Goal: Information Seeking & Learning: Learn about a topic

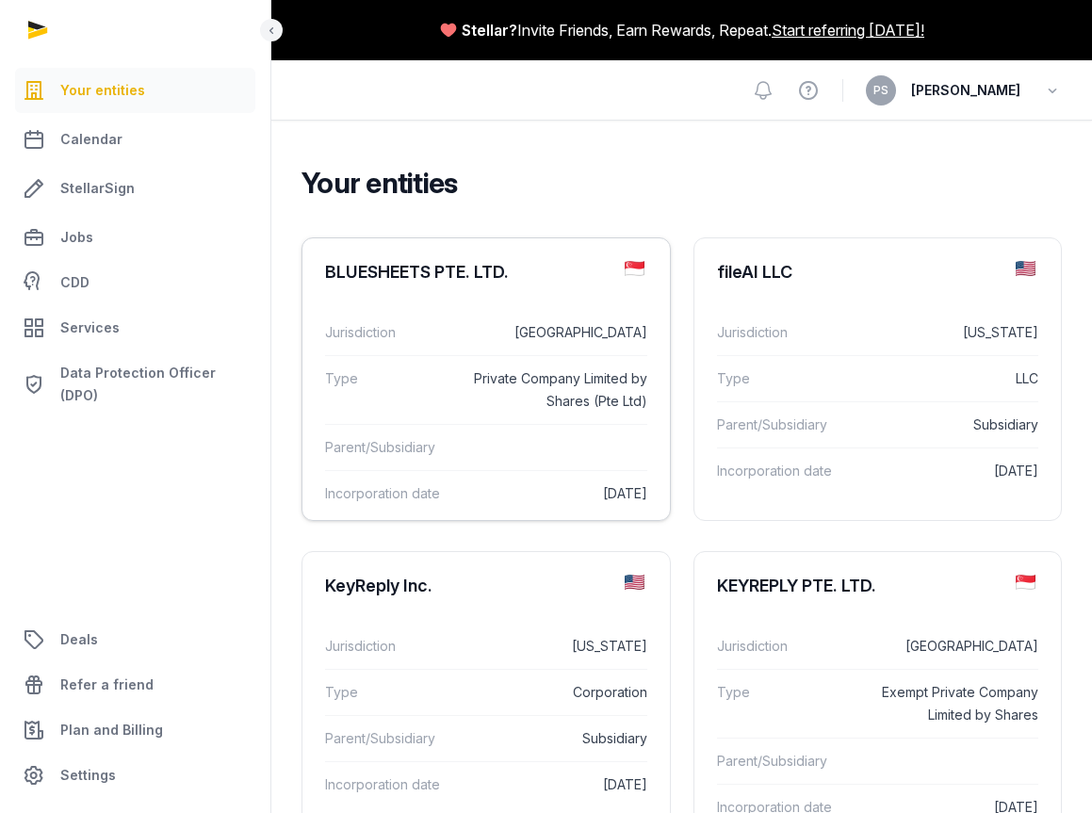
click at [456, 265] on div "BLUESHEETS PTE. LTD." at bounding box center [417, 272] width 184 height 23
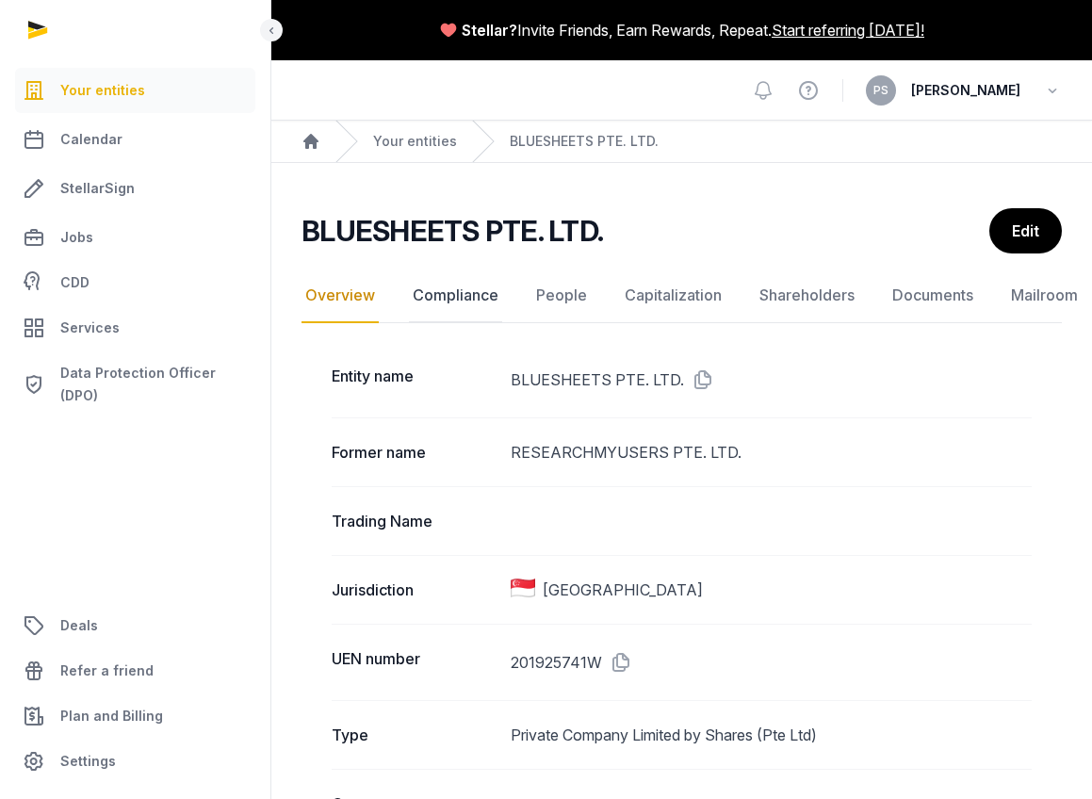
click at [456, 294] on link "Compliance" at bounding box center [455, 296] width 93 height 55
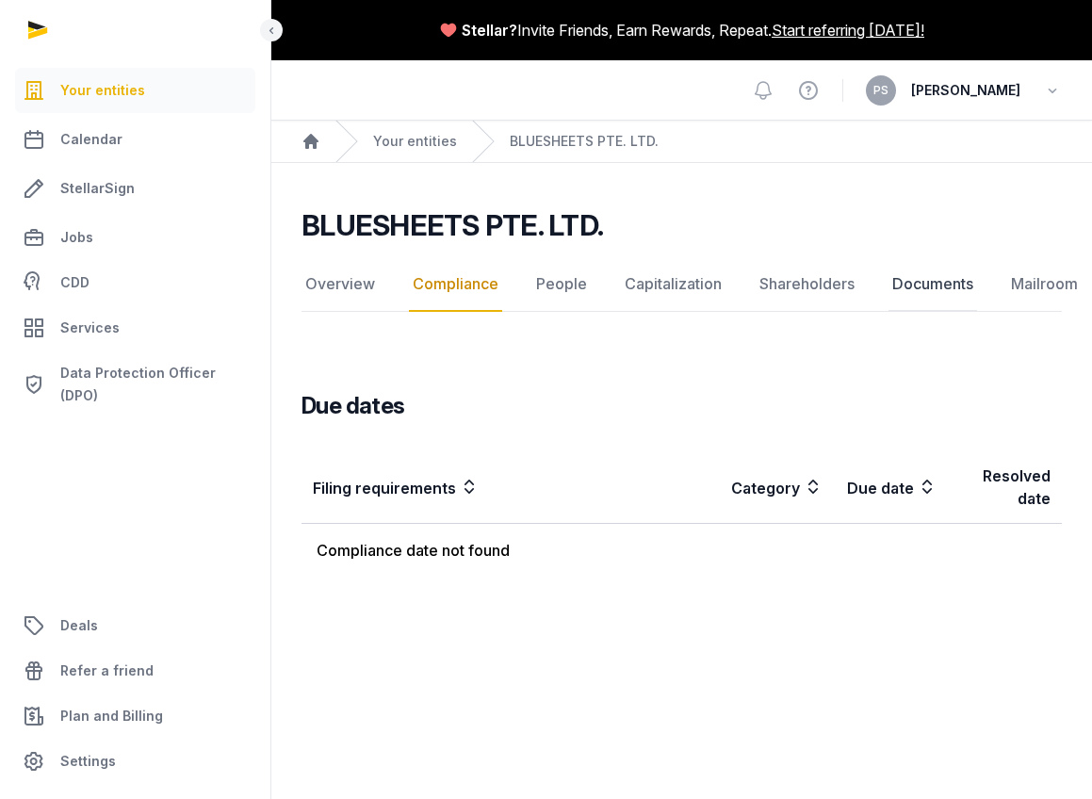
click at [924, 280] on link "Documents" at bounding box center [933, 284] width 89 height 55
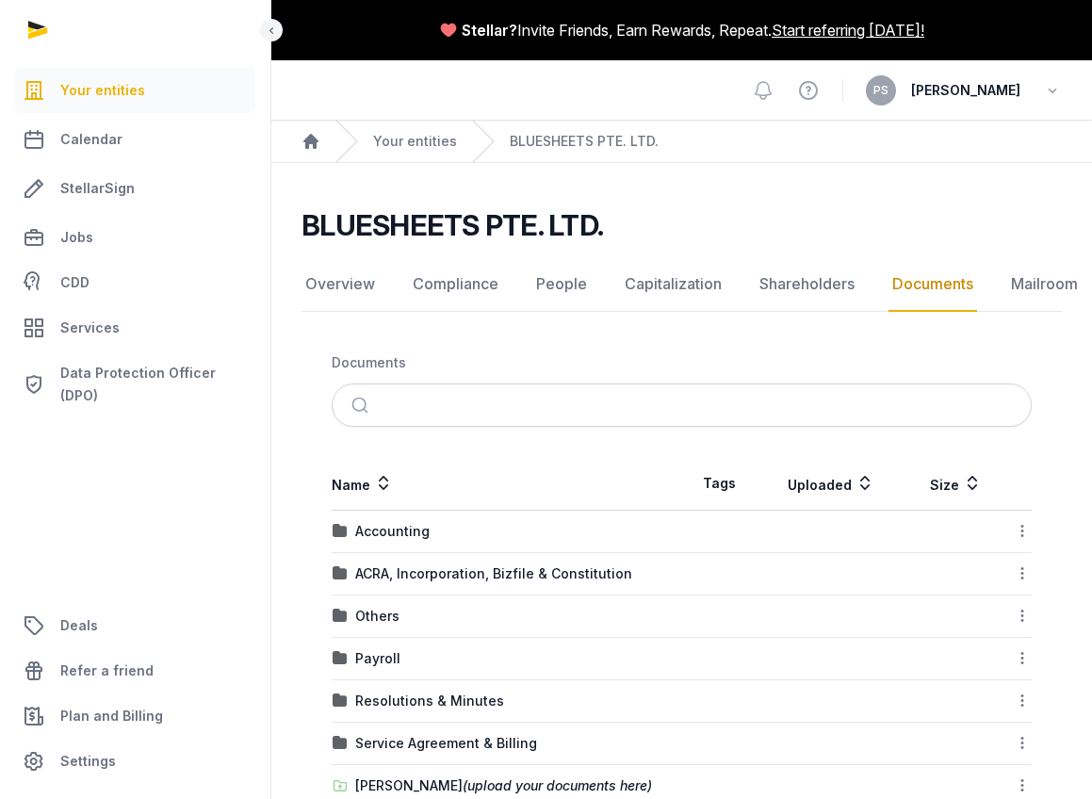
scroll to position [130, 0]
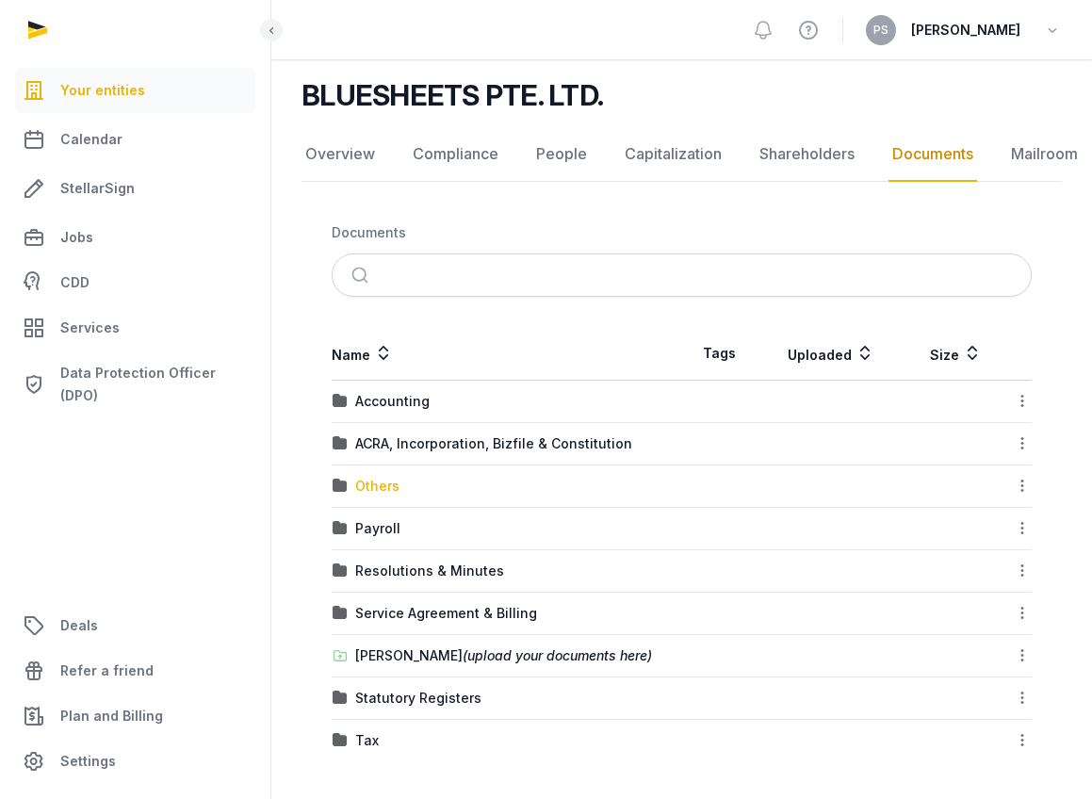
click at [366, 481] on div "Others" at bounding box center [377, 486] width 44 height 19
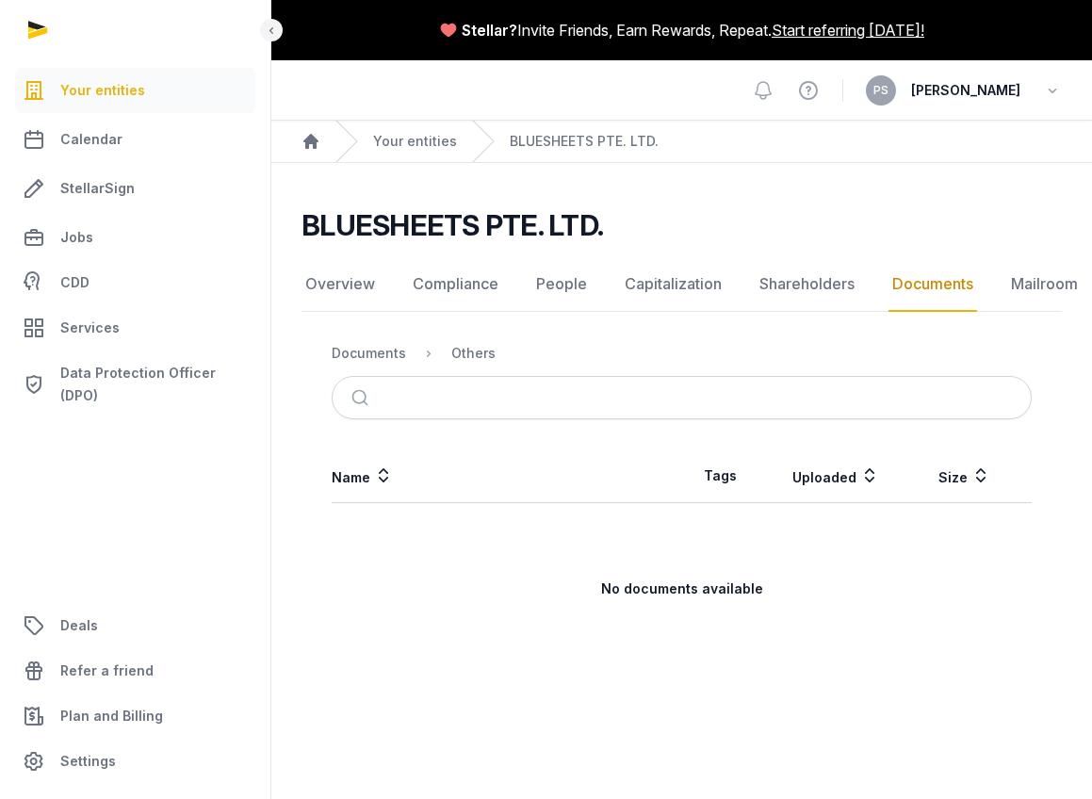
scroll to position [14, 0]
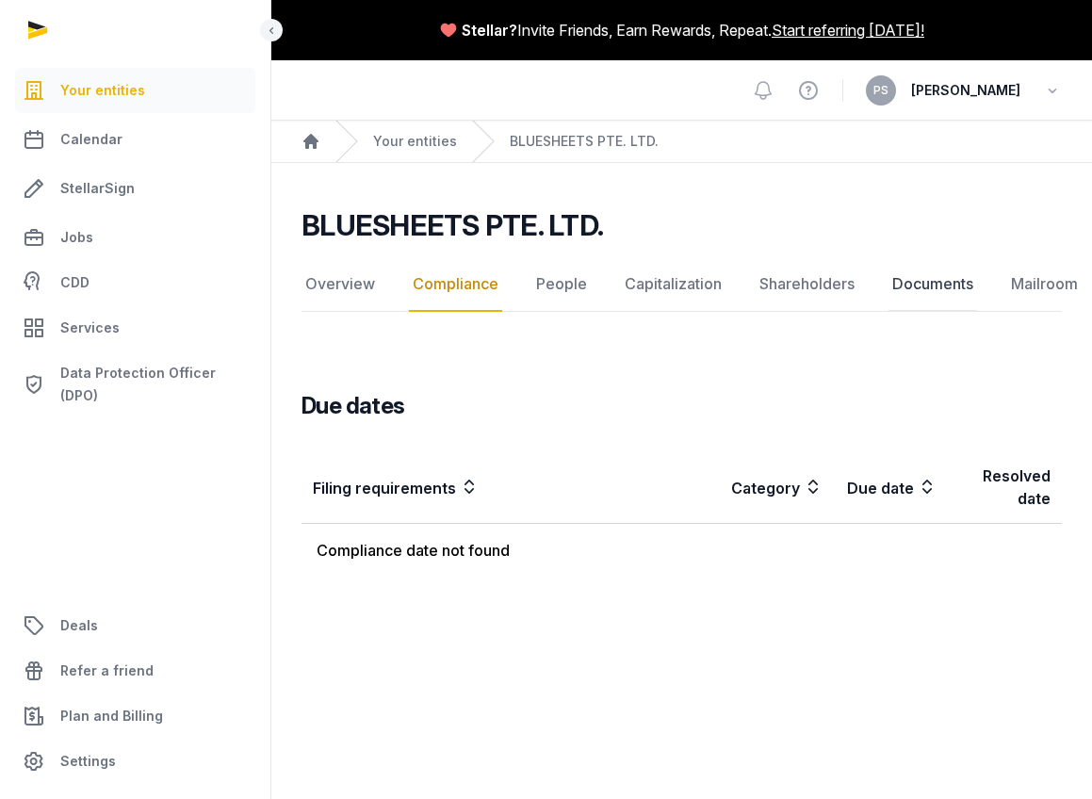
click at [912, 287] on link "Documents" at bounding box center [933, 284] width 89 height 55
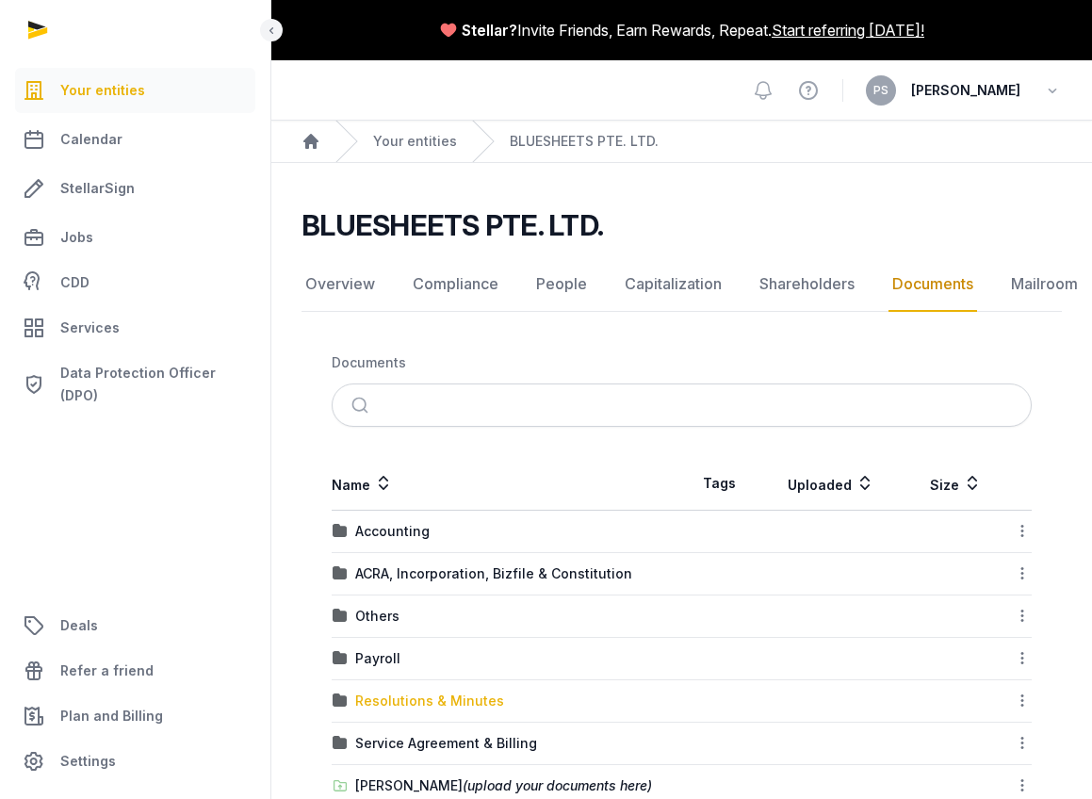
scroll to position [130, 0]
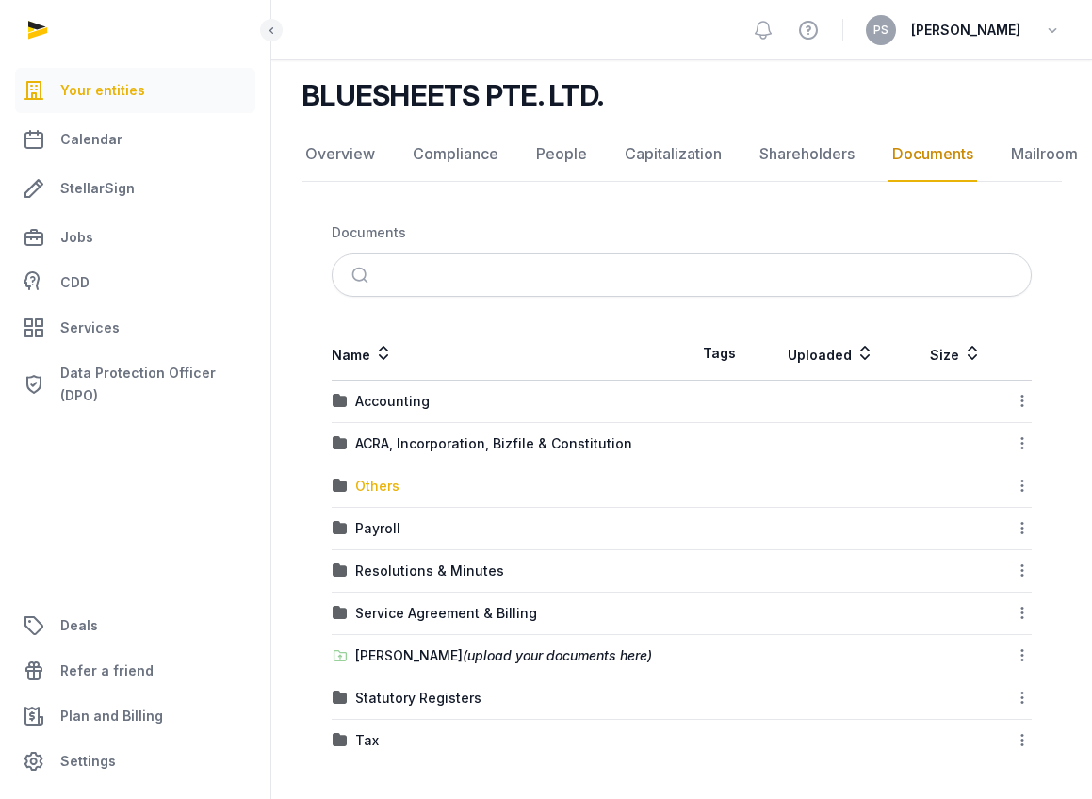
click at [382, 489] on div "Others" at bounding box center [377, 486] width 44 height 19
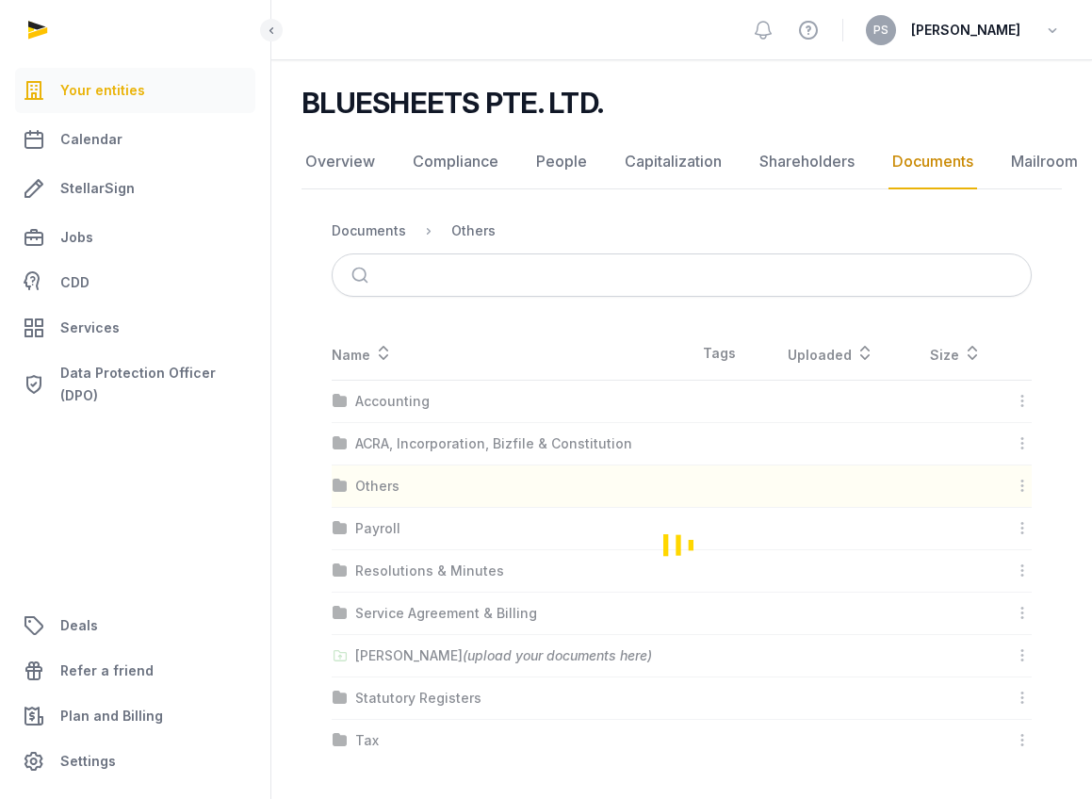
scroll to position [14, 0]
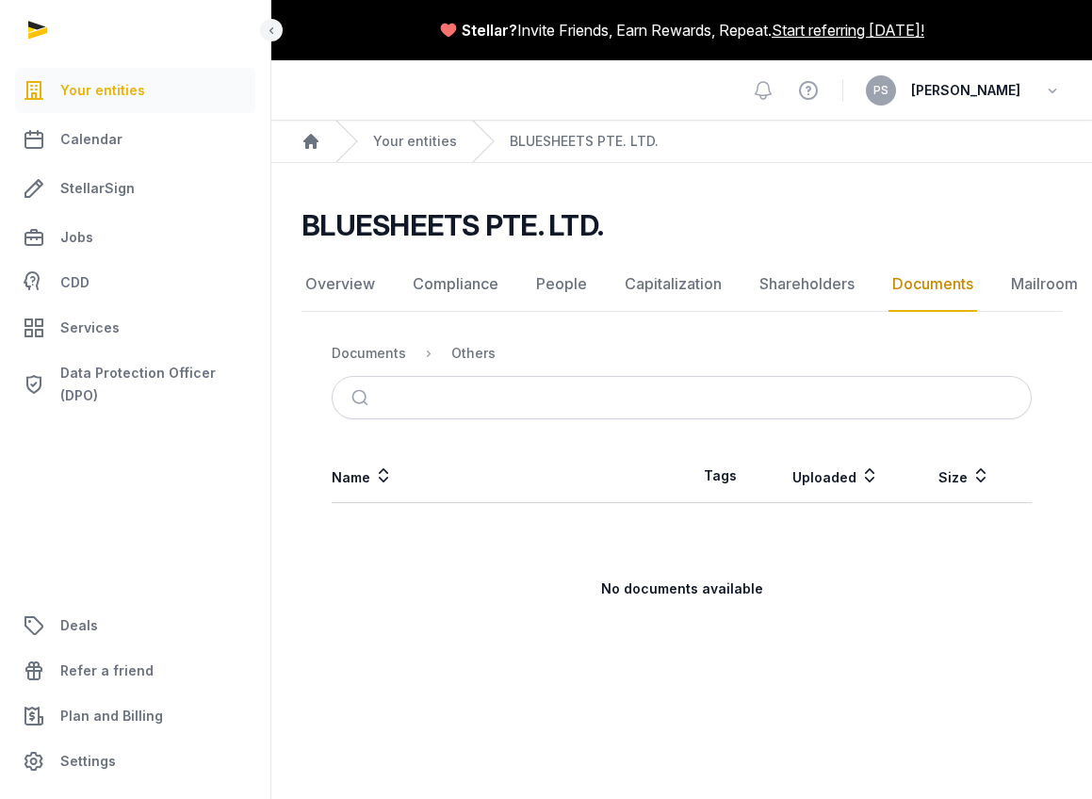
click at [908, 274] on link "Documents" at bounding box center [933, 284] width 89 height 55
click at [370, 344] on div "Documents" at bounding box center [369, 353] width 74 height 19
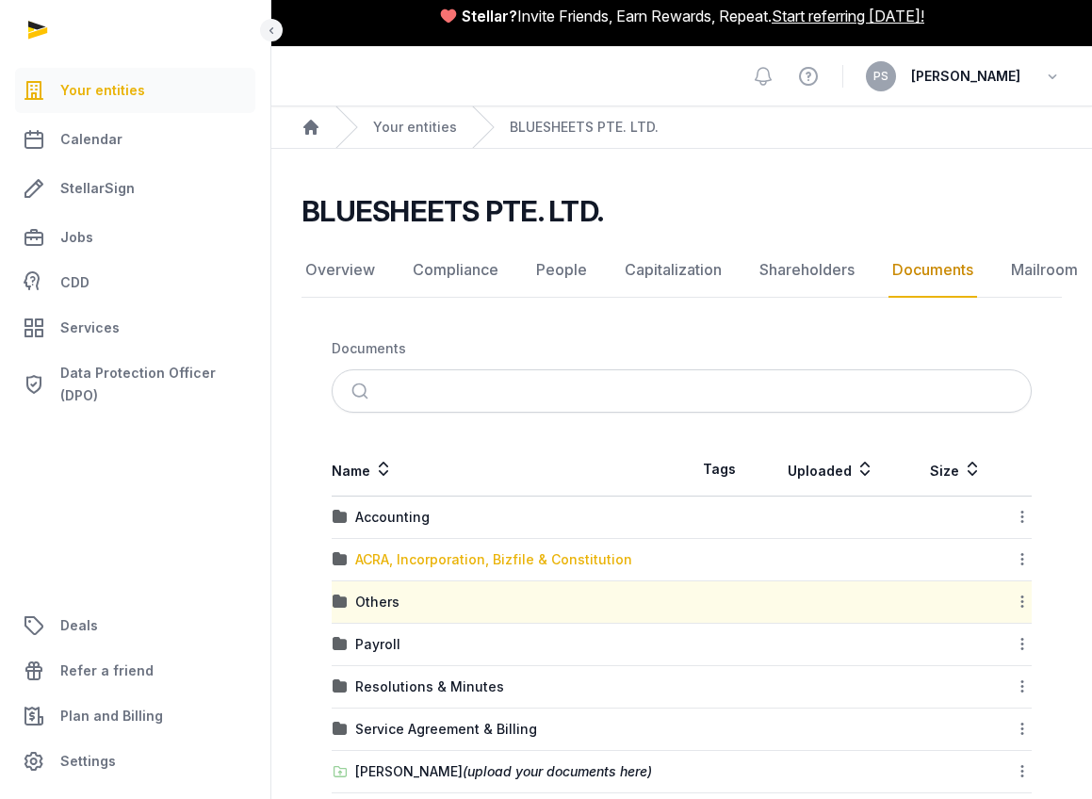
click at [420, 562] on div "ACRA, Incorporation, Bizfile & Constitution" at bounding box center [493, 559] width 277 height 19
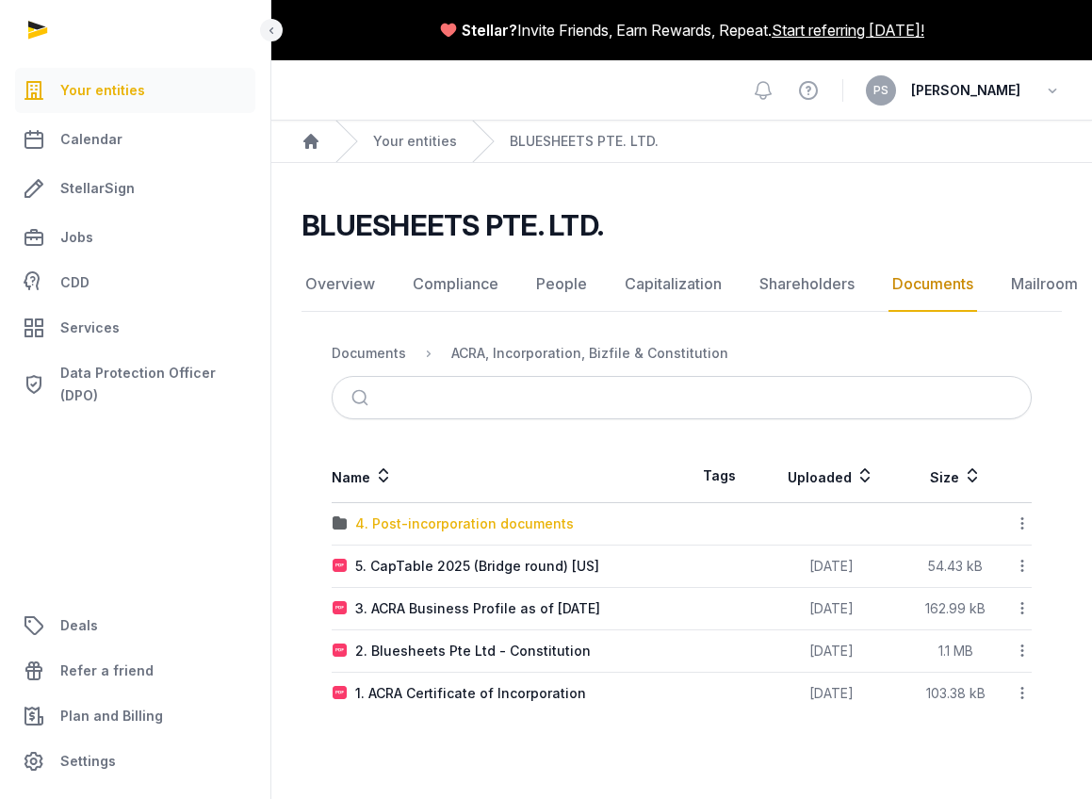
click at [469, 514] on div "4. Post-incorporation documents" at bounding box center [464, 523] width 219 height 19
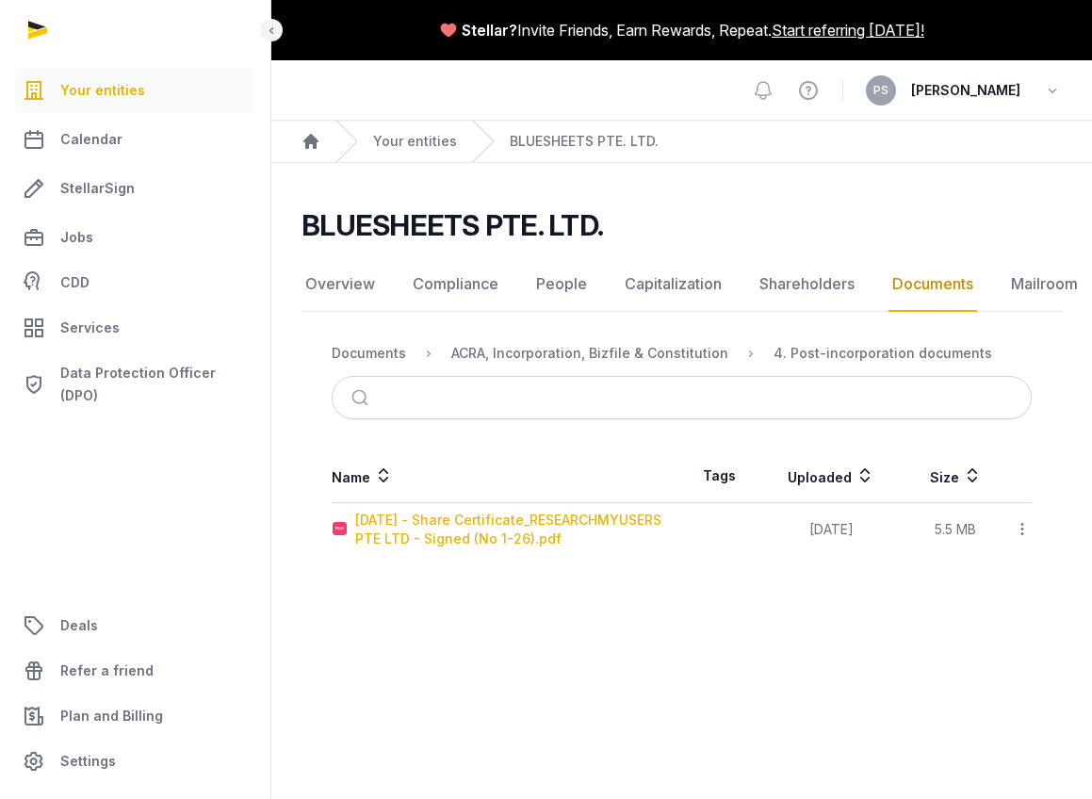
click at [508, 524] on div "[DATE] - Share Certificate_RESEARCHMYUSERS PTE LTD - Signed (No 1-26).pdf" at bounding box center [518, 530] width 326 height 38
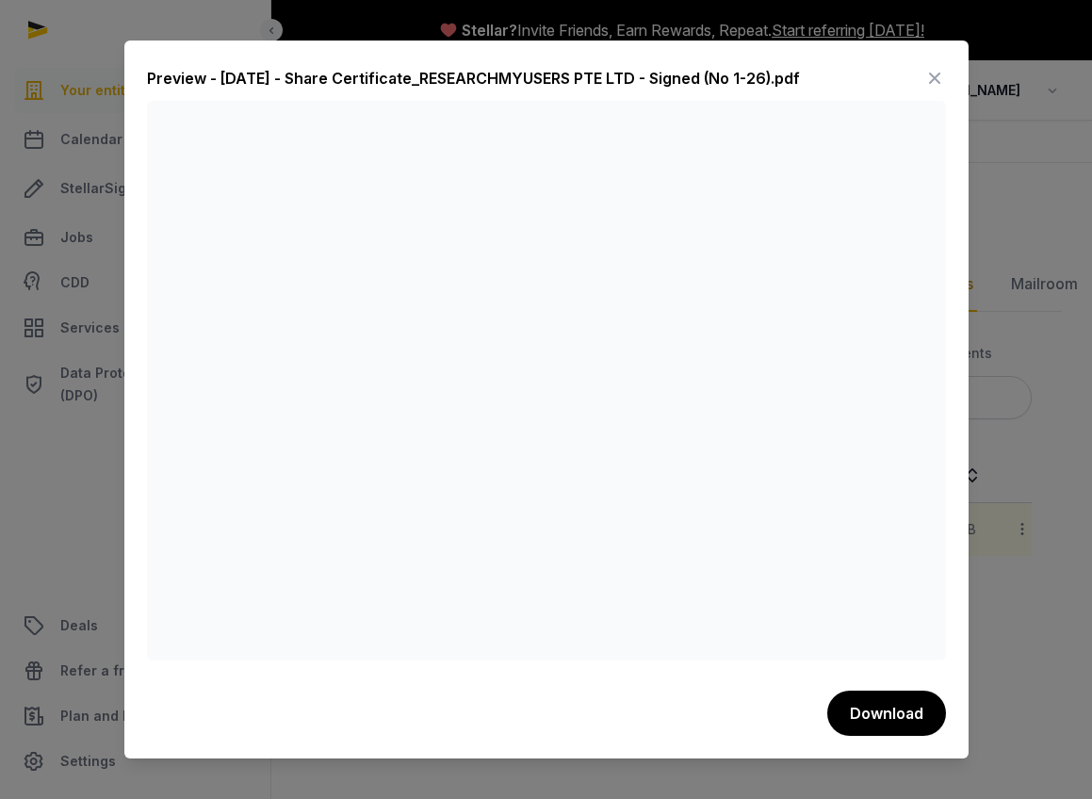
click at [943, 77] on icon at bounding box center [934, 78] width 23 height 30
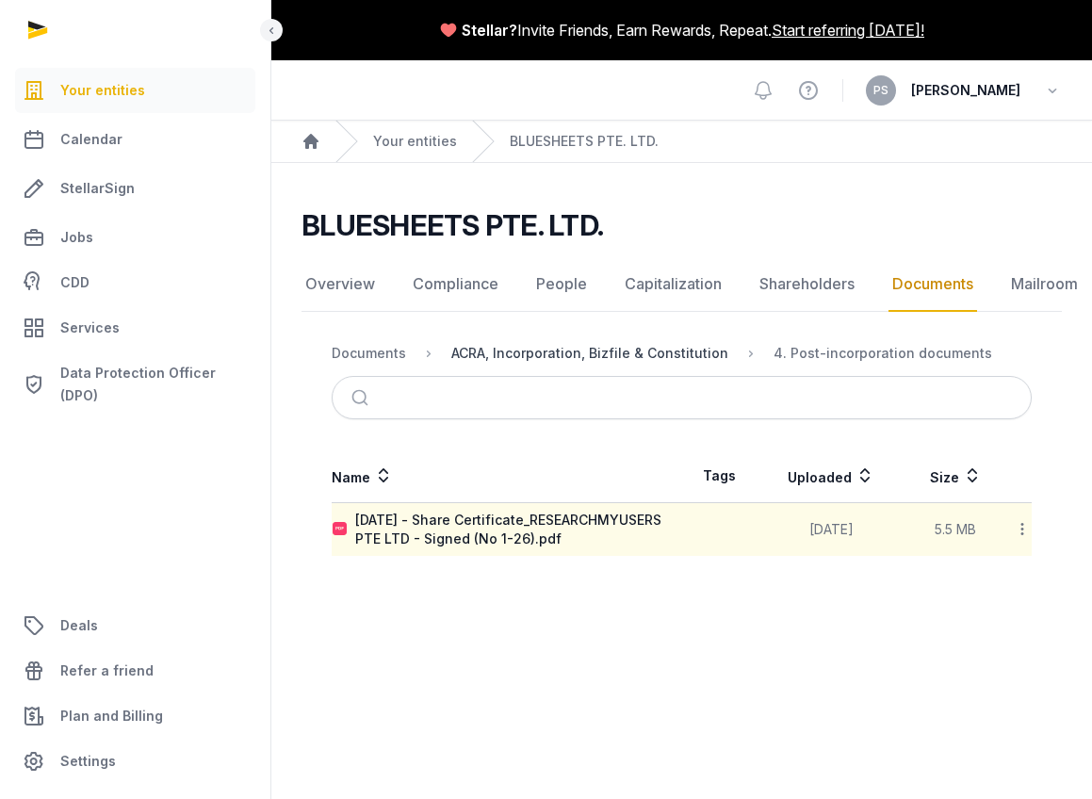
click at [482, 344] on div "ACRA, Incorporation, Bizfile & Constitution" at bounding box center [589, 353] width 277 height 19
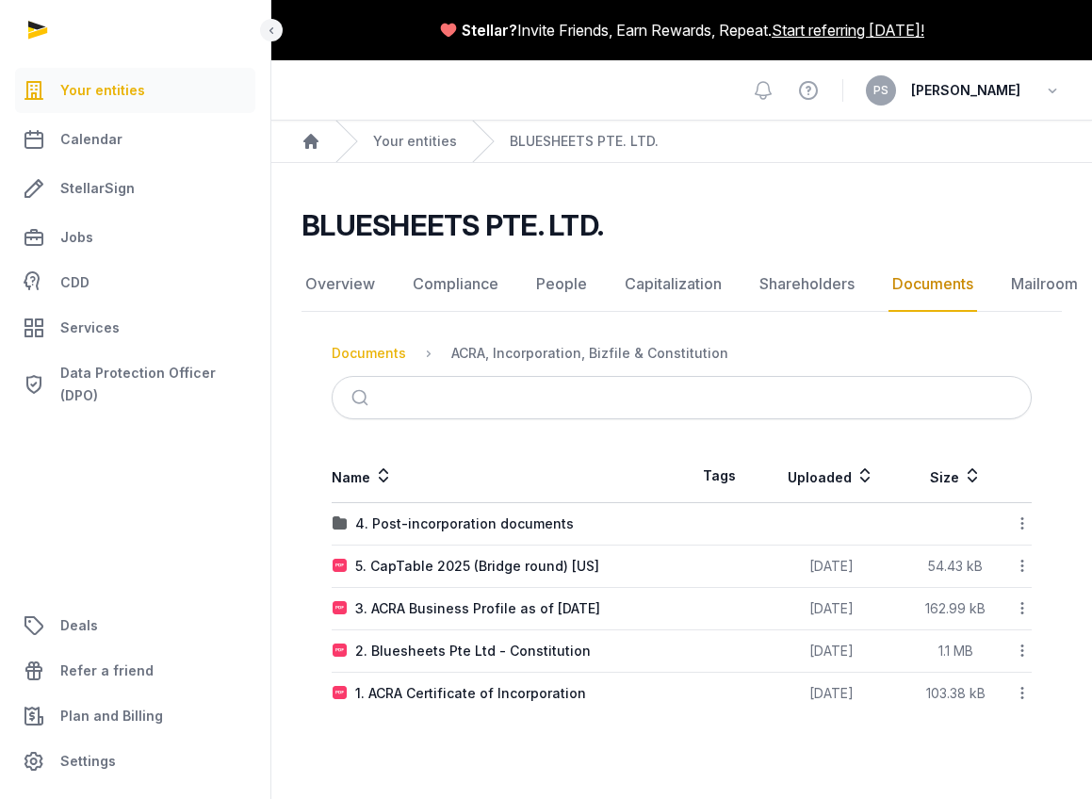
click at [402, 344] on div "Documents" at bounding box center [369, 353] width 74 height 19
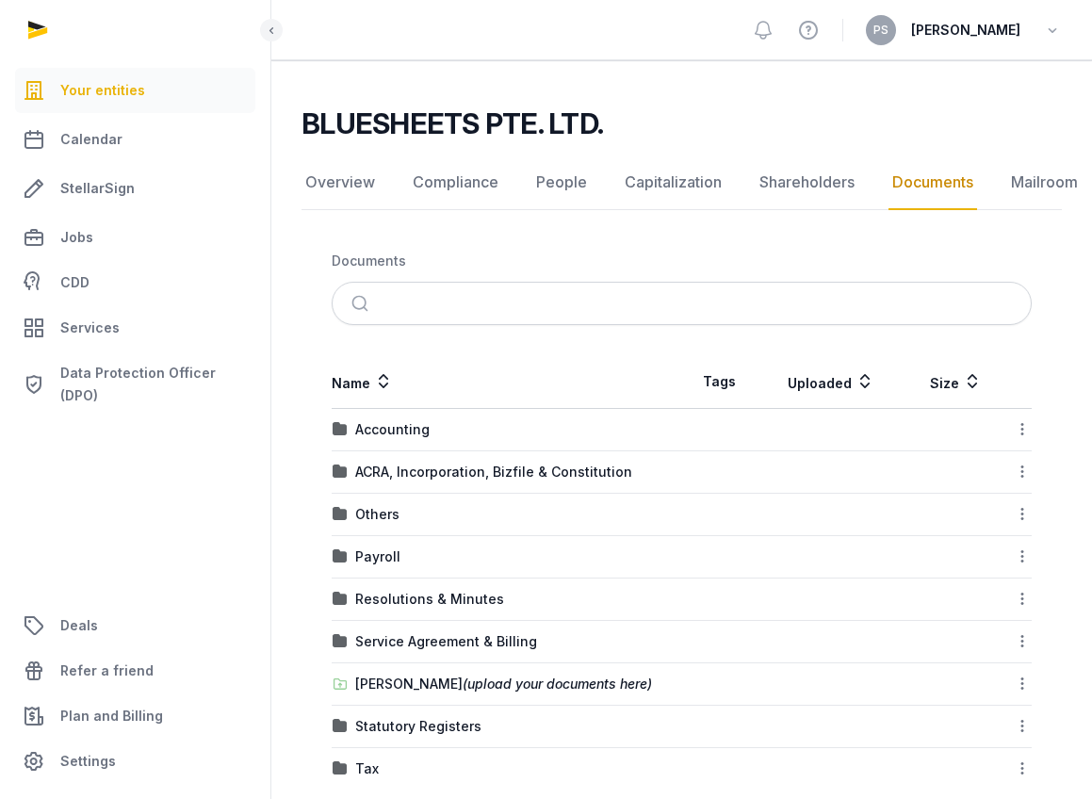
scroll to position [130, 0]
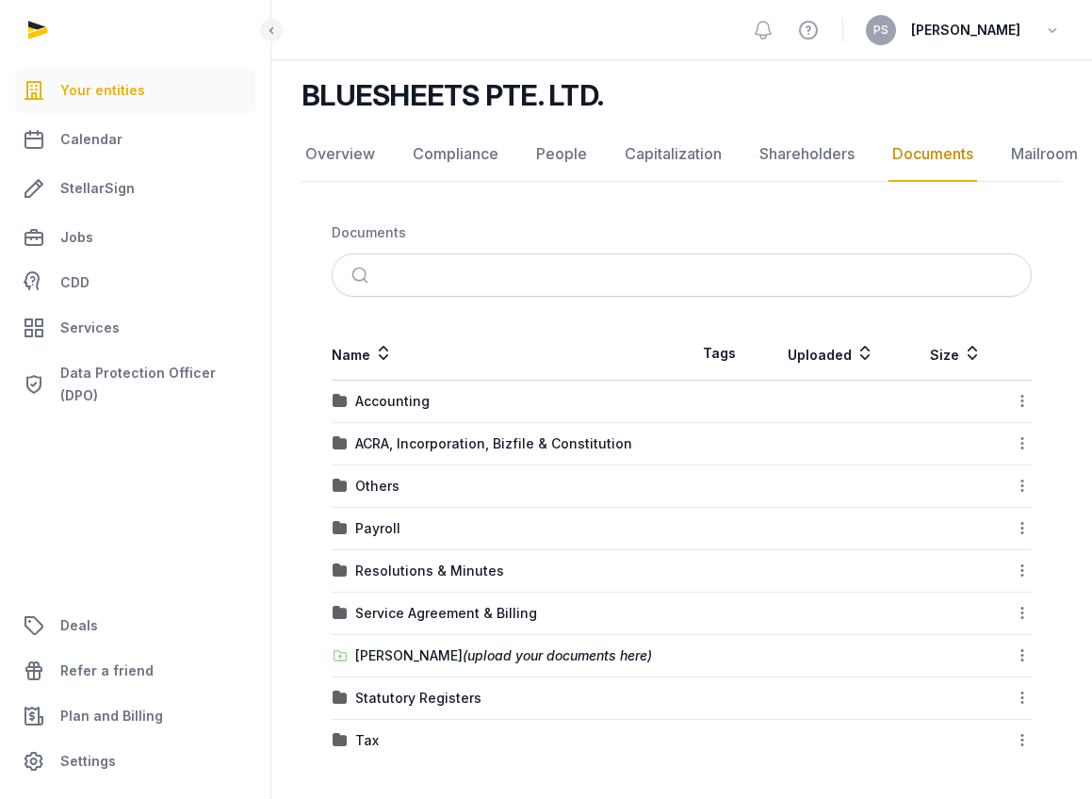
click at [171, 102] on link "Your entities" at bounding box center [135, 90] width 240 height 45
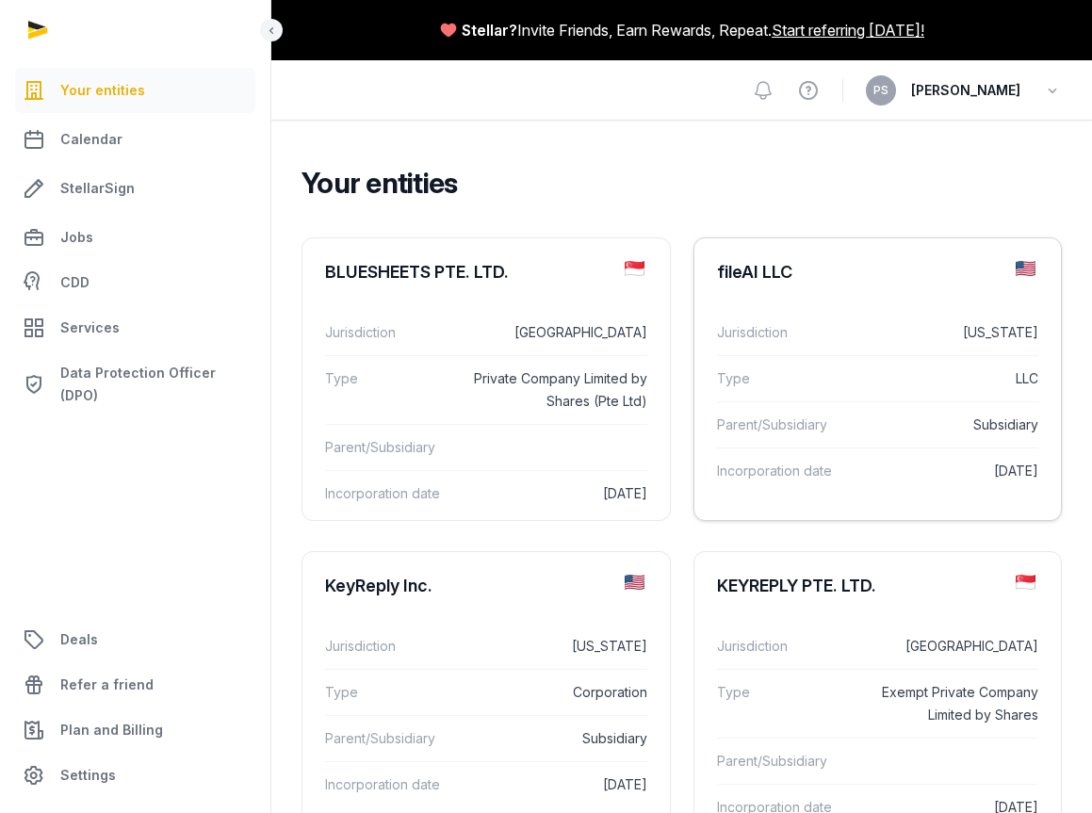
click at [739, 348] on div "Jurisdiction [US_STATE]" at bounding box center [878, 332] width 322 height 45
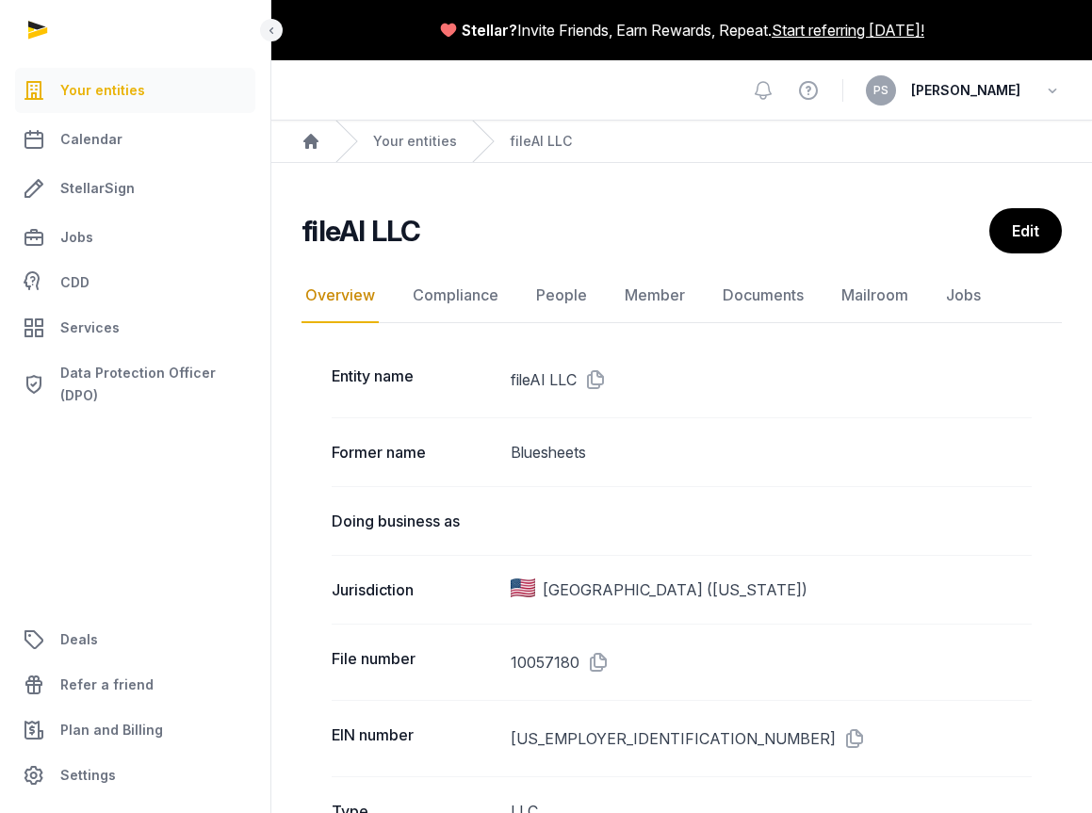
click at [814, 301] on nav "Overview Compliance People Member Documents Mailroom Jobs" at bounding box center [682, 296] width 760 height 55
click at [791, 302] on link "Documents" at bounding box center [763, 296] width 89 height 55
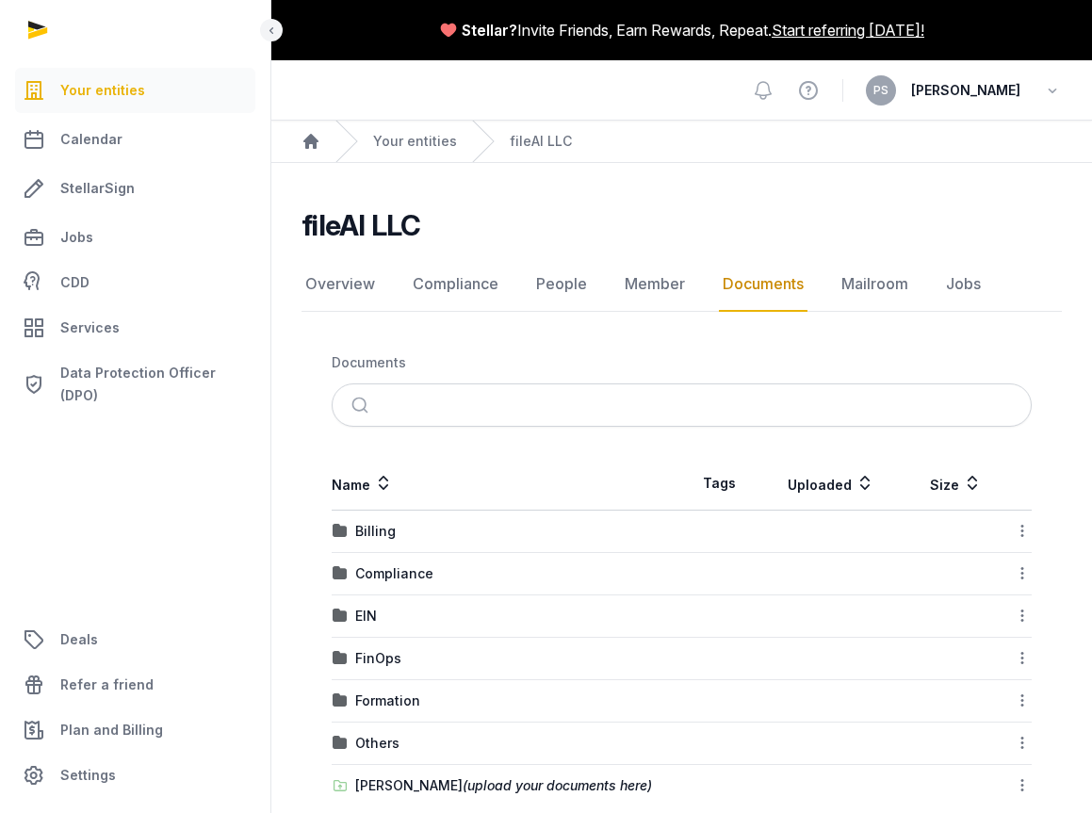
scroll to position [31, 0]
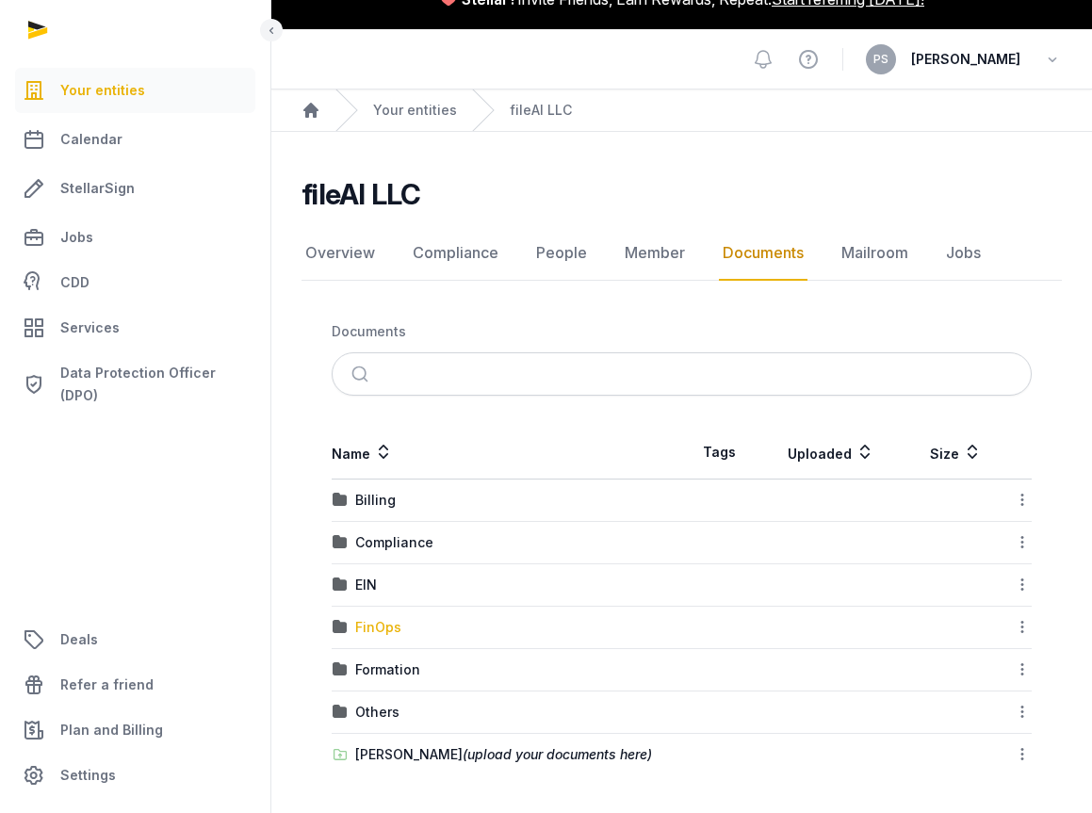
click at [387, 632] on div "FinOps" at bounding box center [378, 627] width 46 height 19
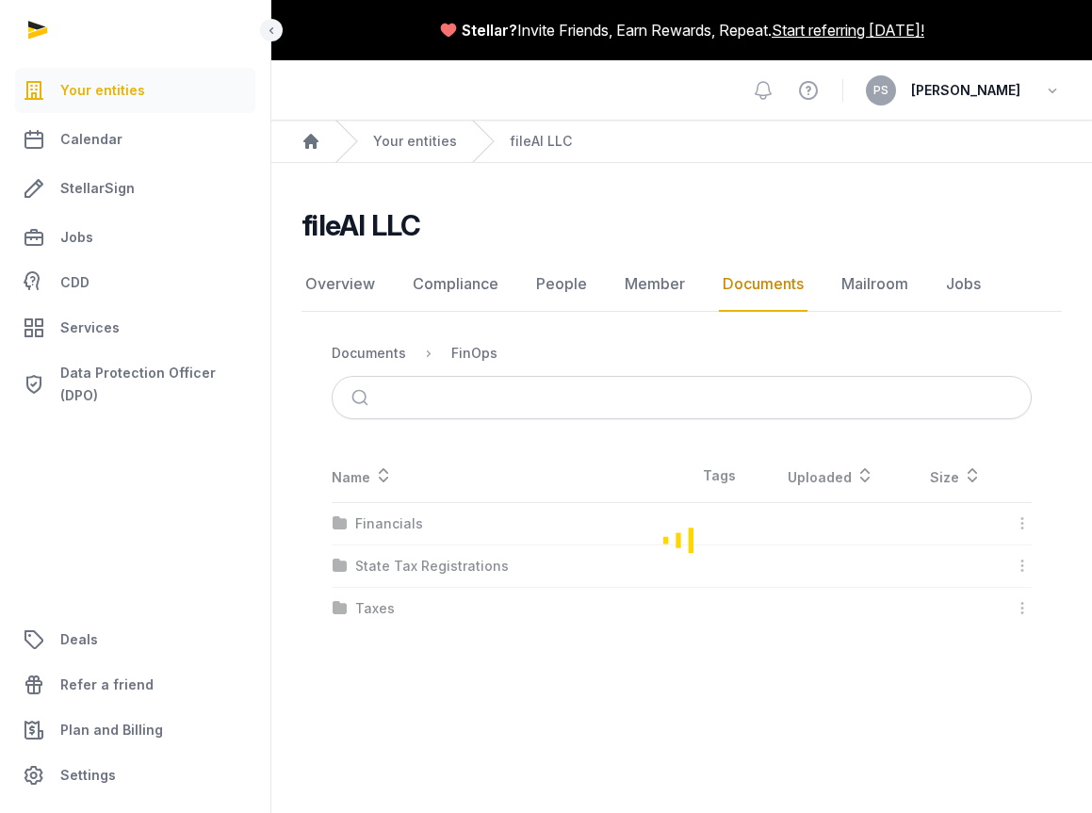
scroll to position [0, 0]
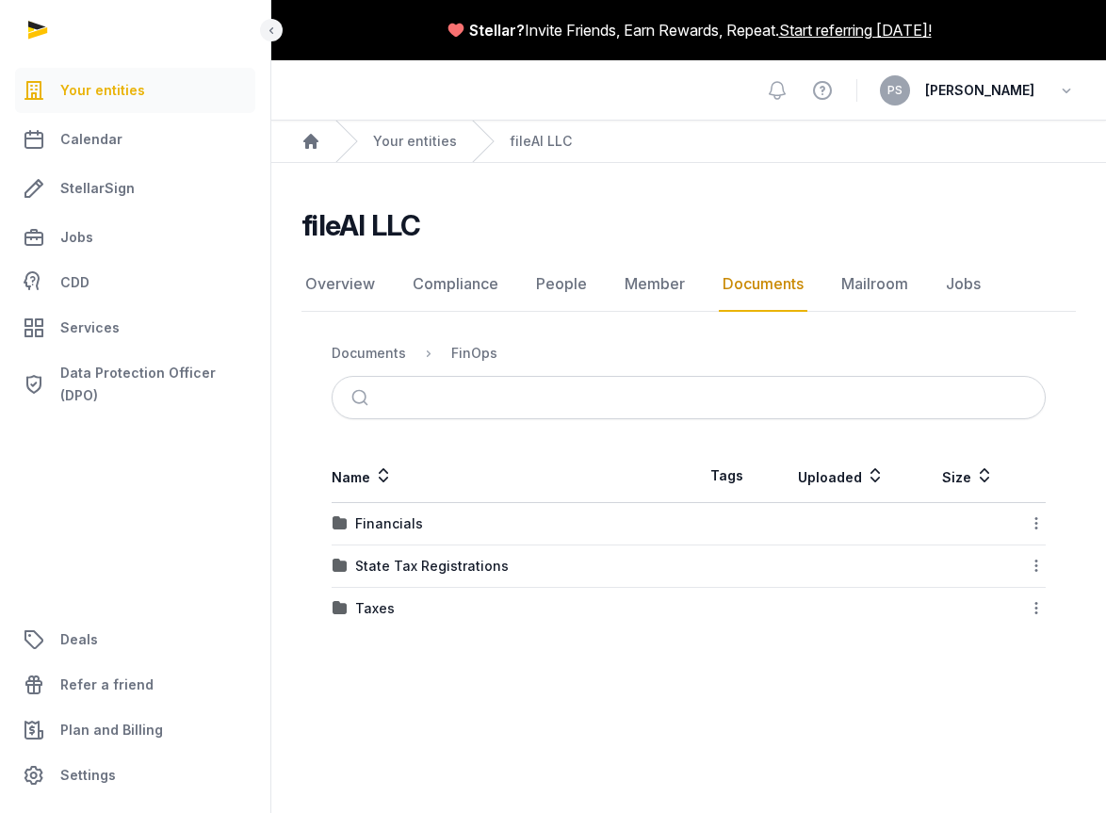
click at [404, 351] on ol "Documents FinOps" at bounding box center [415, 353] width 166 height 23
click at [397, 353] on div "Documents" at bounding box center [369, 353] width 74 height 19
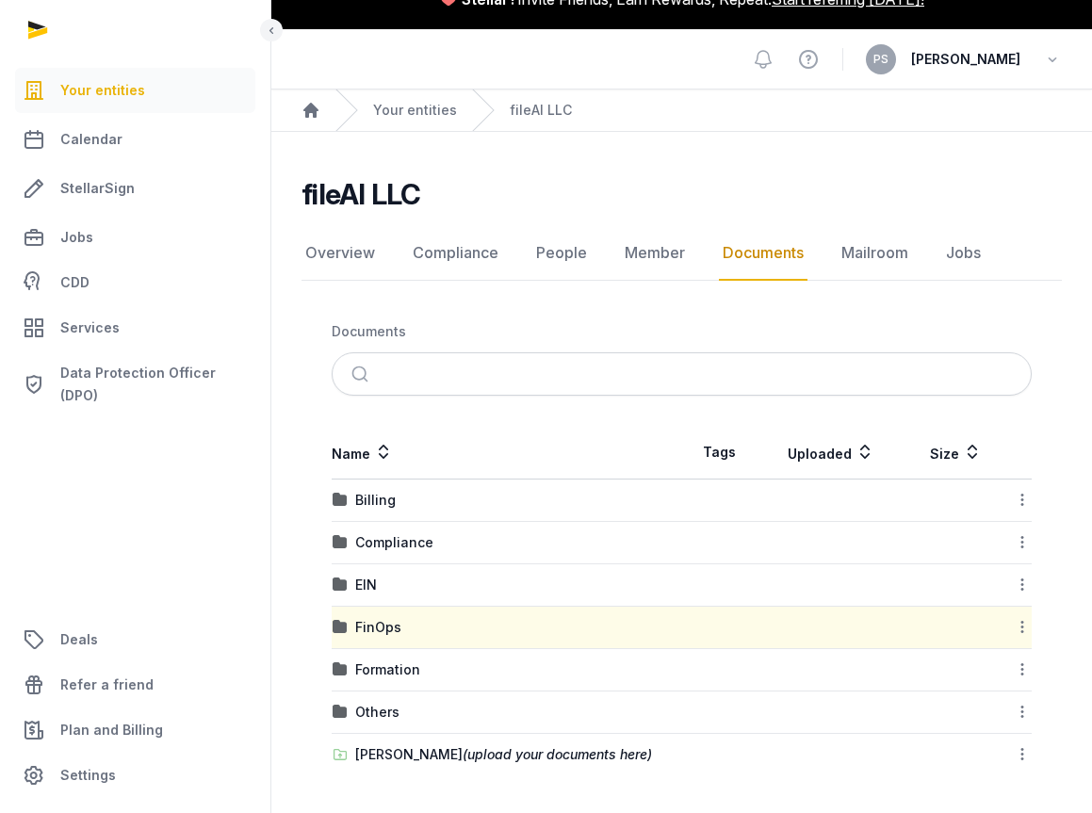
scroll to position [20, 0]
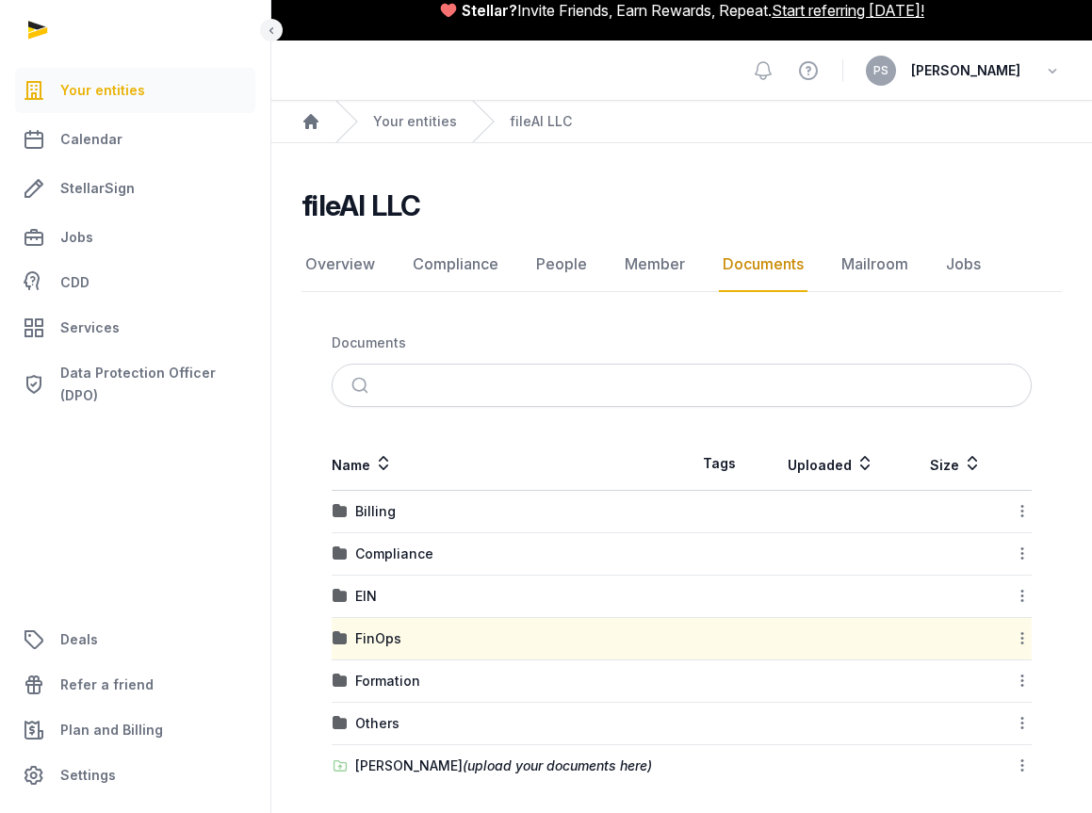
click at [422, 725] on div "Others" at bounding box center [507, 723] width 349 height 19
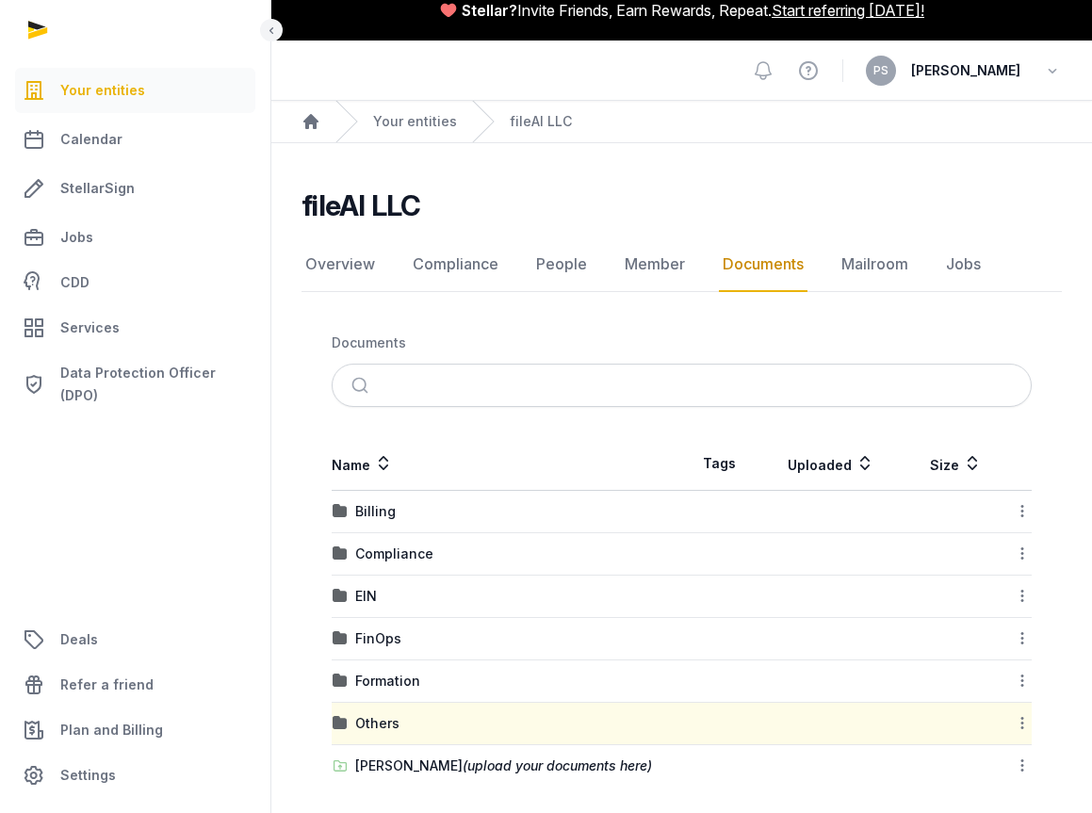
click at [437, 683] on div "Formation" at bounding box center [507, 681] width 349 height 19
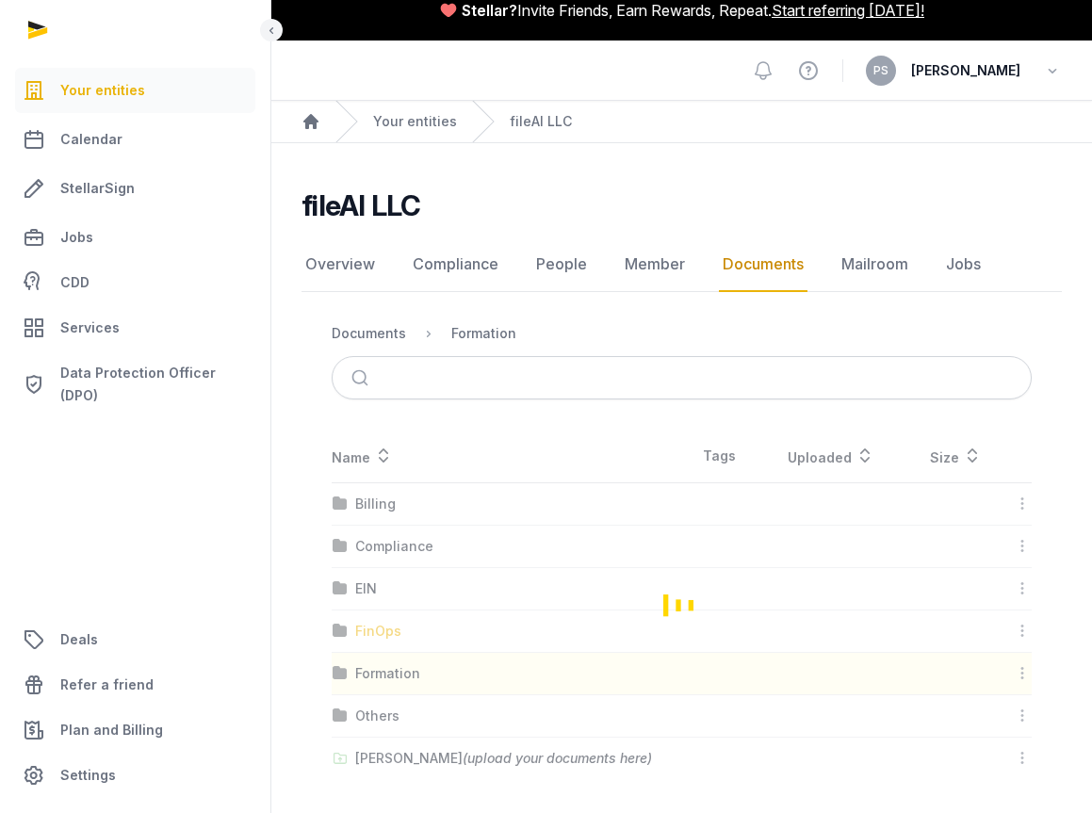
scroll to position [0, 0]
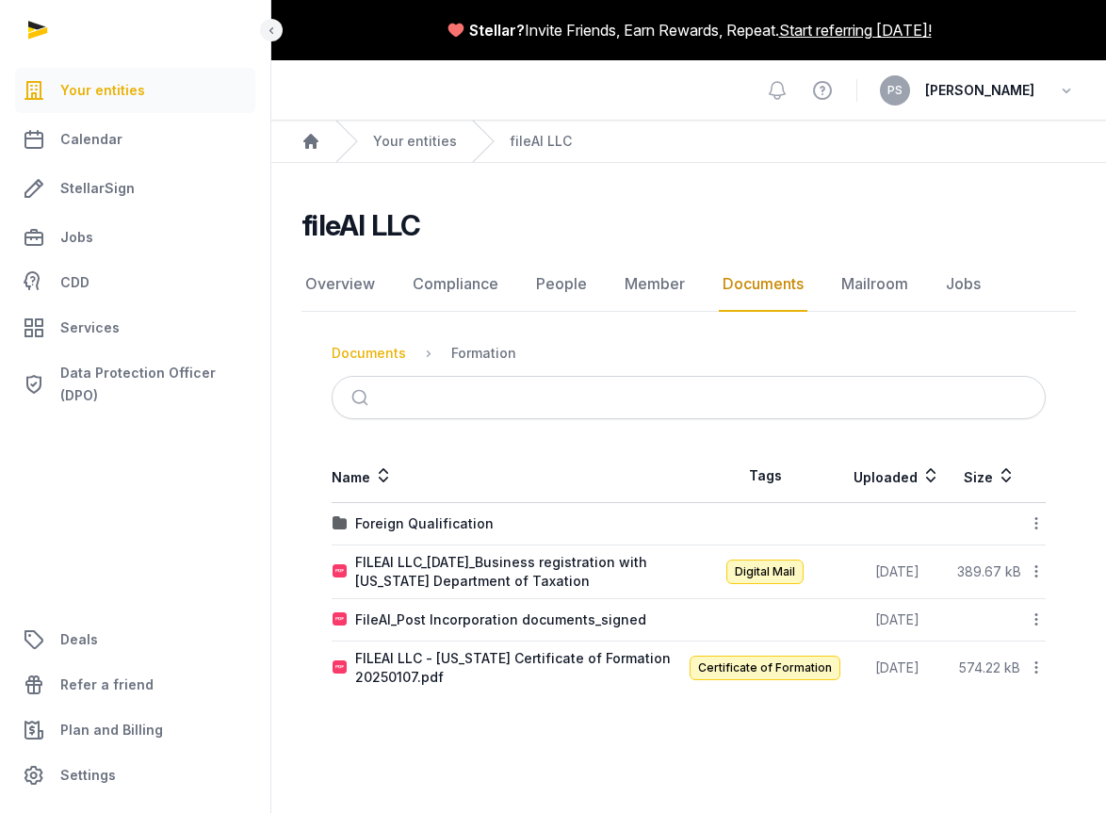
click at [384, 358] on div "Documents" at bounding box center [369, 353] width 74 height 19
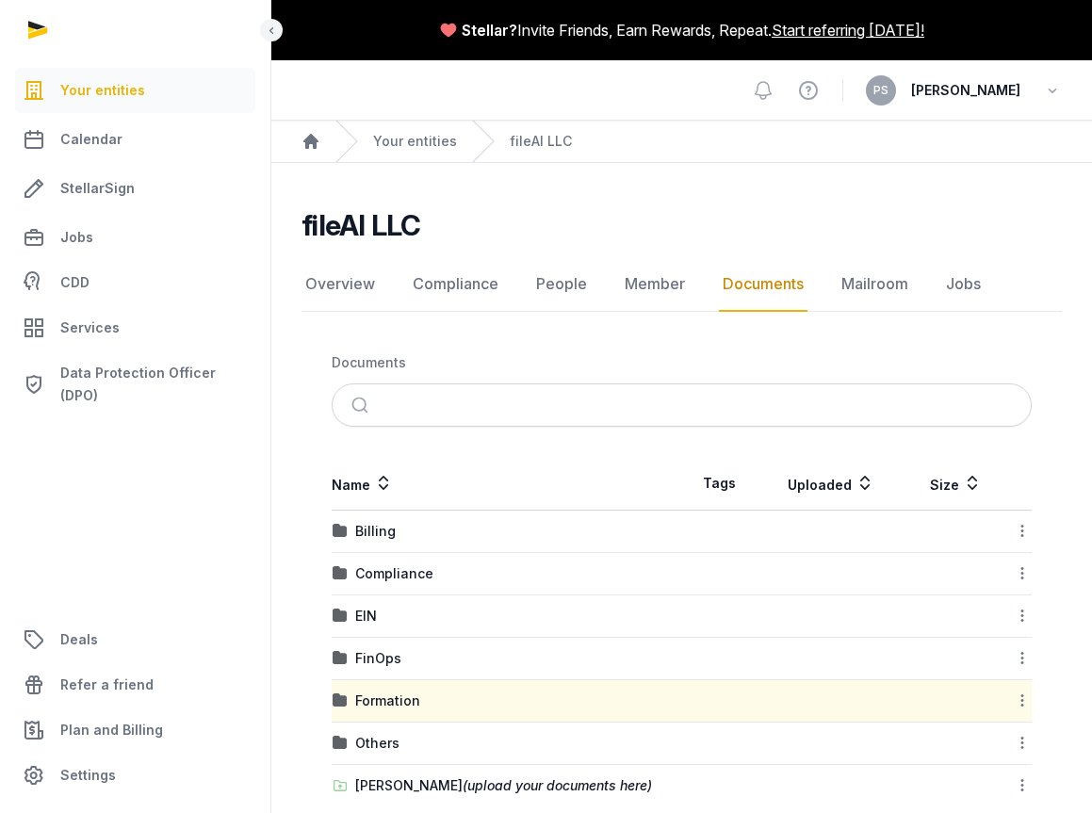
click at [400, 547] on td "Billing" at bounding box center [507, 532] width 351 height 42
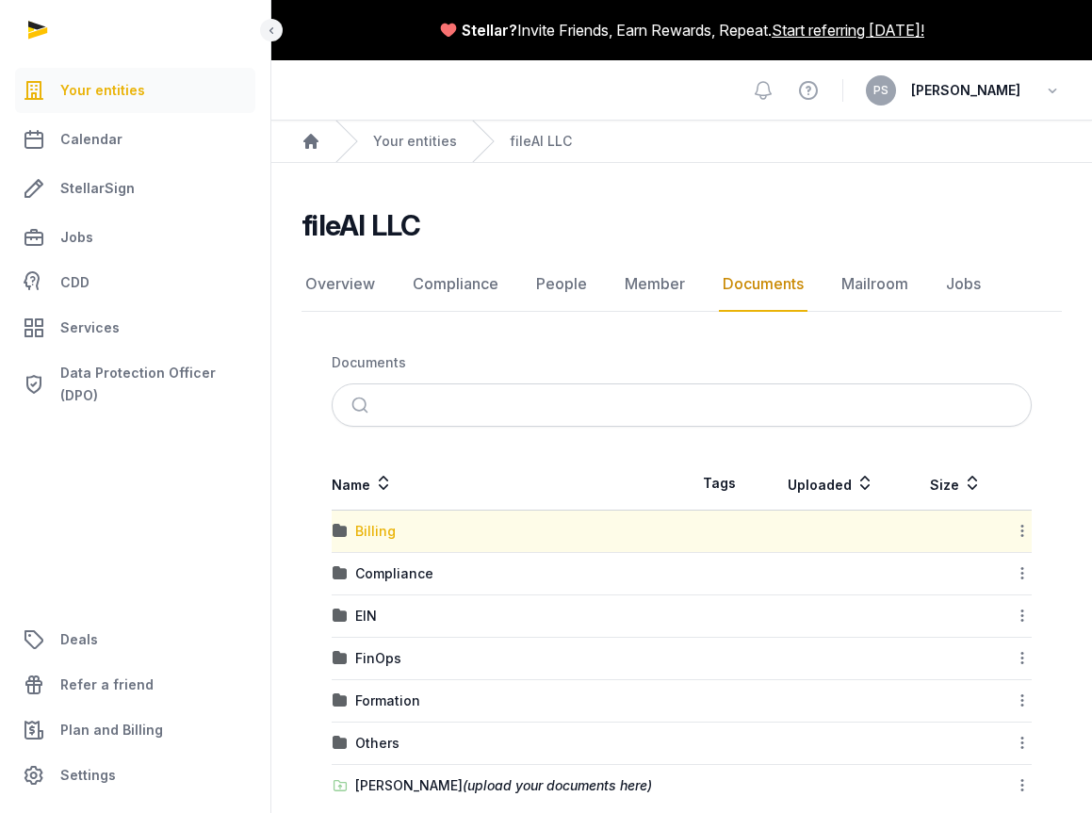
click at [385, 536] on div "Billing" at bounding box center [375, 531] width 41 height 19
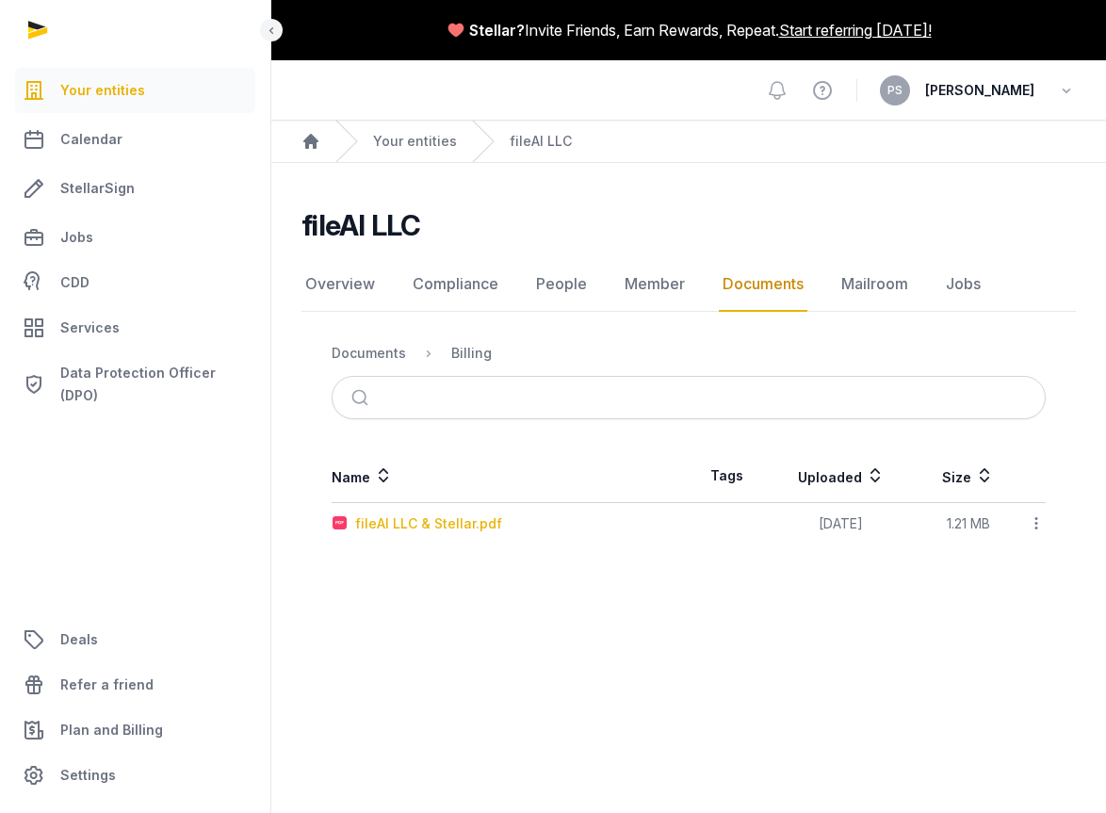
click at [387, 526] on div "fileAI LLC & Stellar.pdf" at bounding box center [428, 523] width 147 height 19
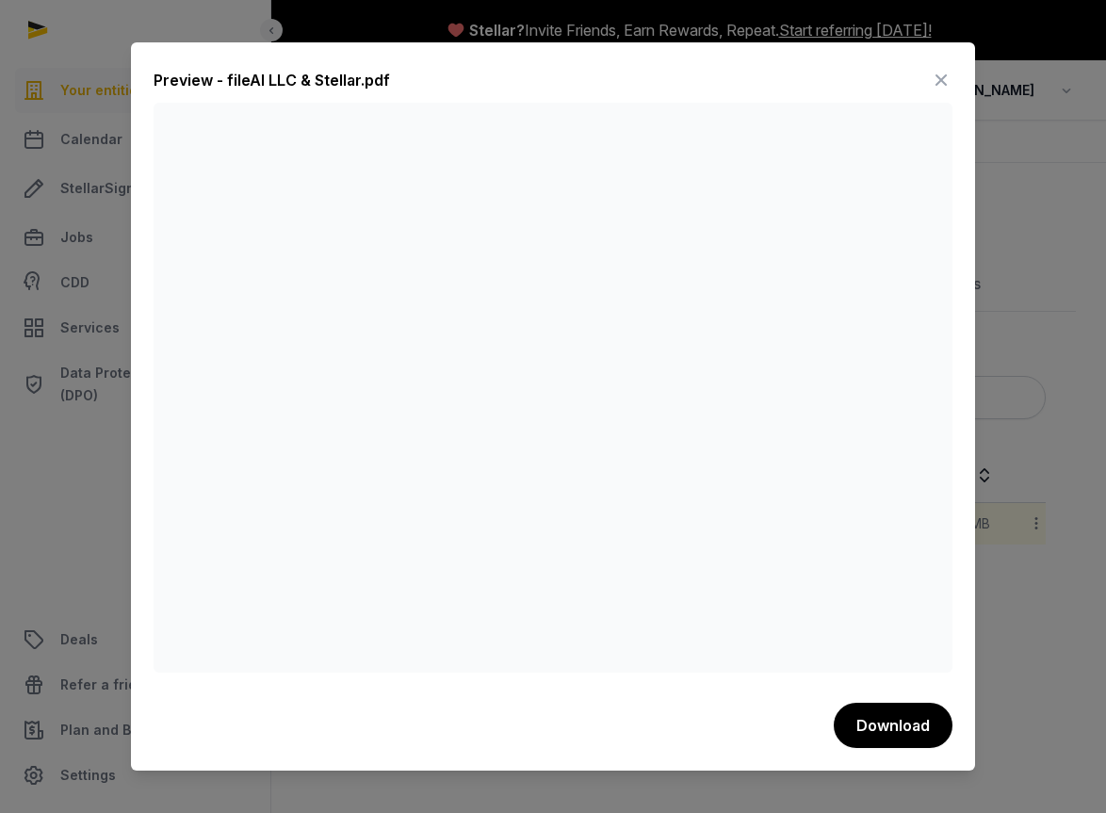
click at [949, 67] on icon at bounding box center [941, 80] width 23 height 30
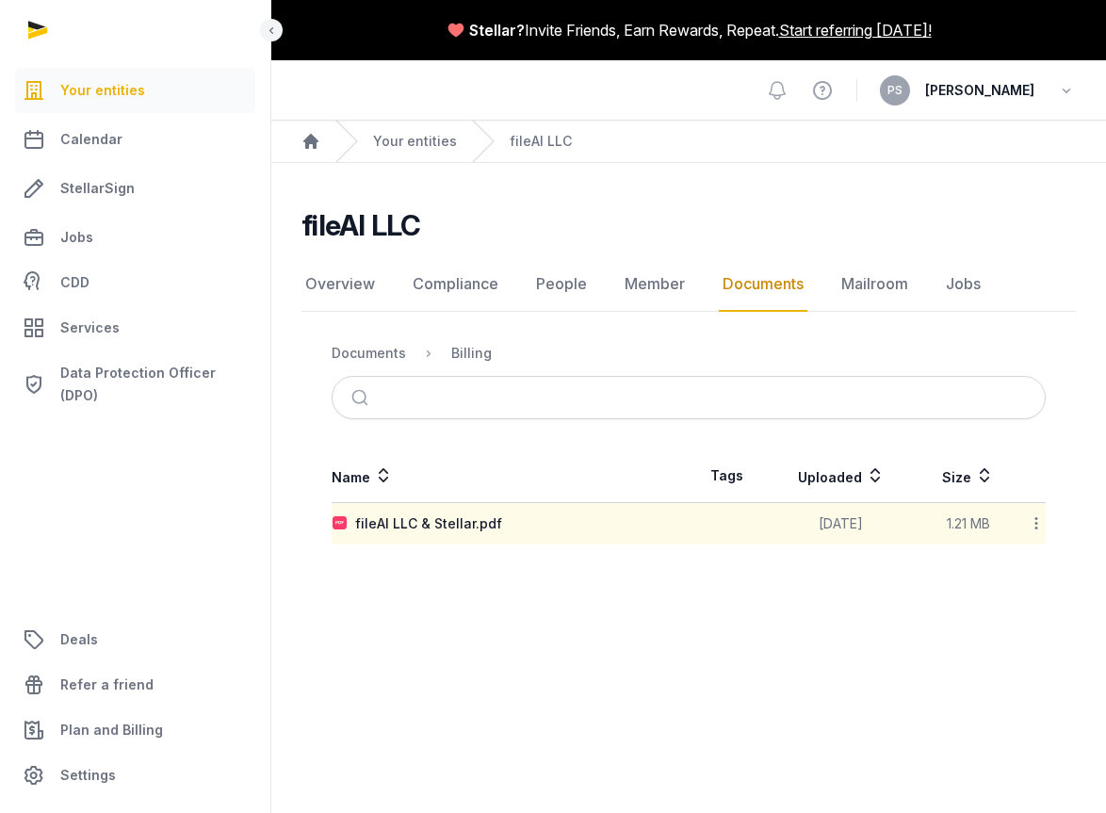
click at [162, 89] on link "Your entities" at bounding box center [135, 90] width 240 height 45
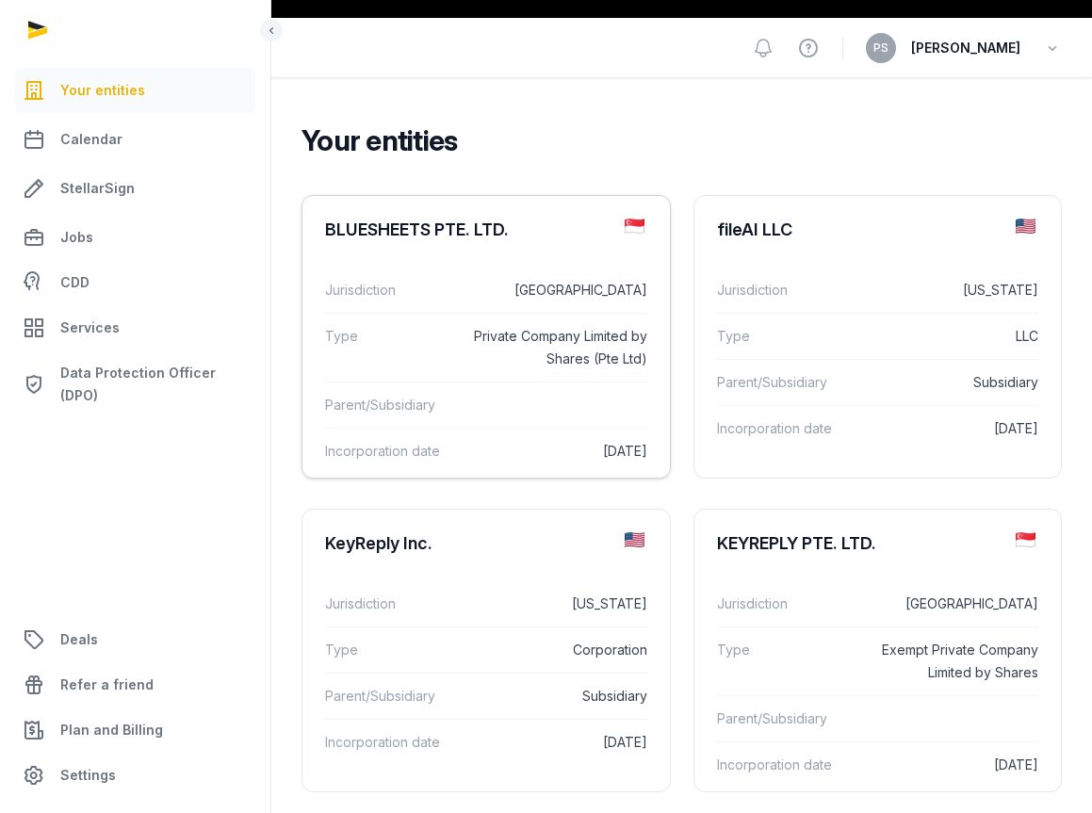
scroll to position [18, 0]
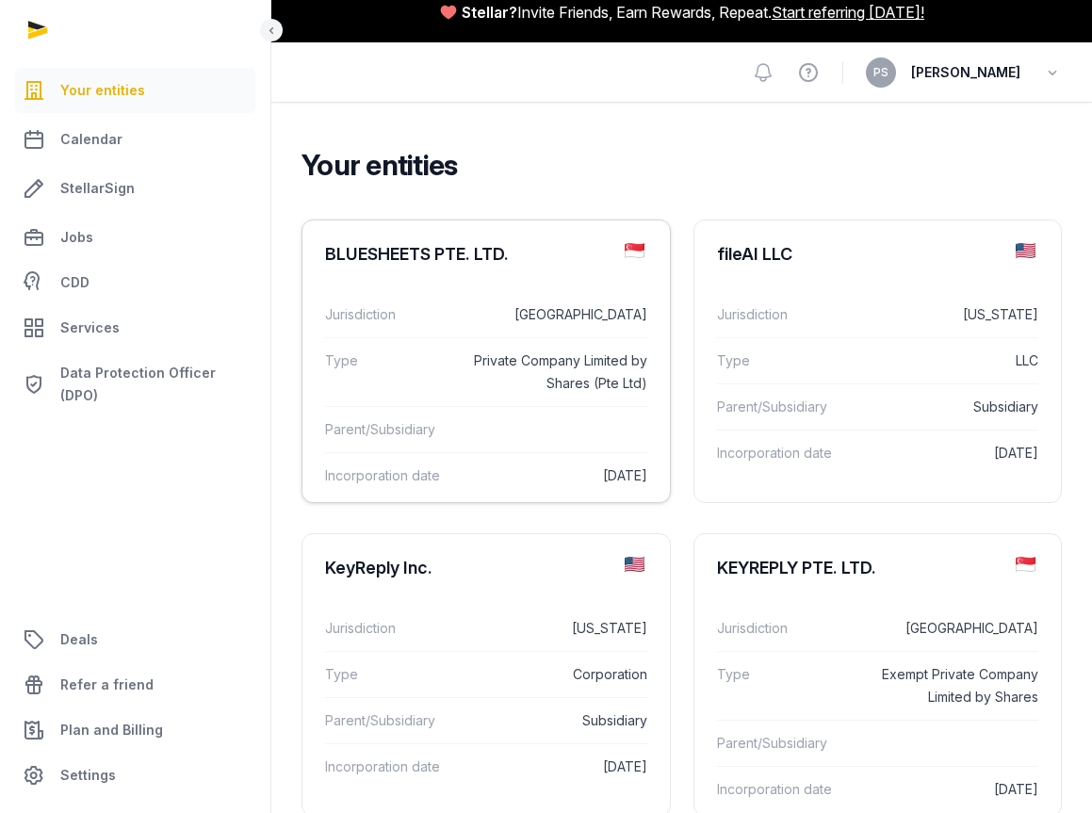
click at [581, 240] on div "BLUESHEETS PTE. LTD." at bounding box center [485, 254] width 367 height 68
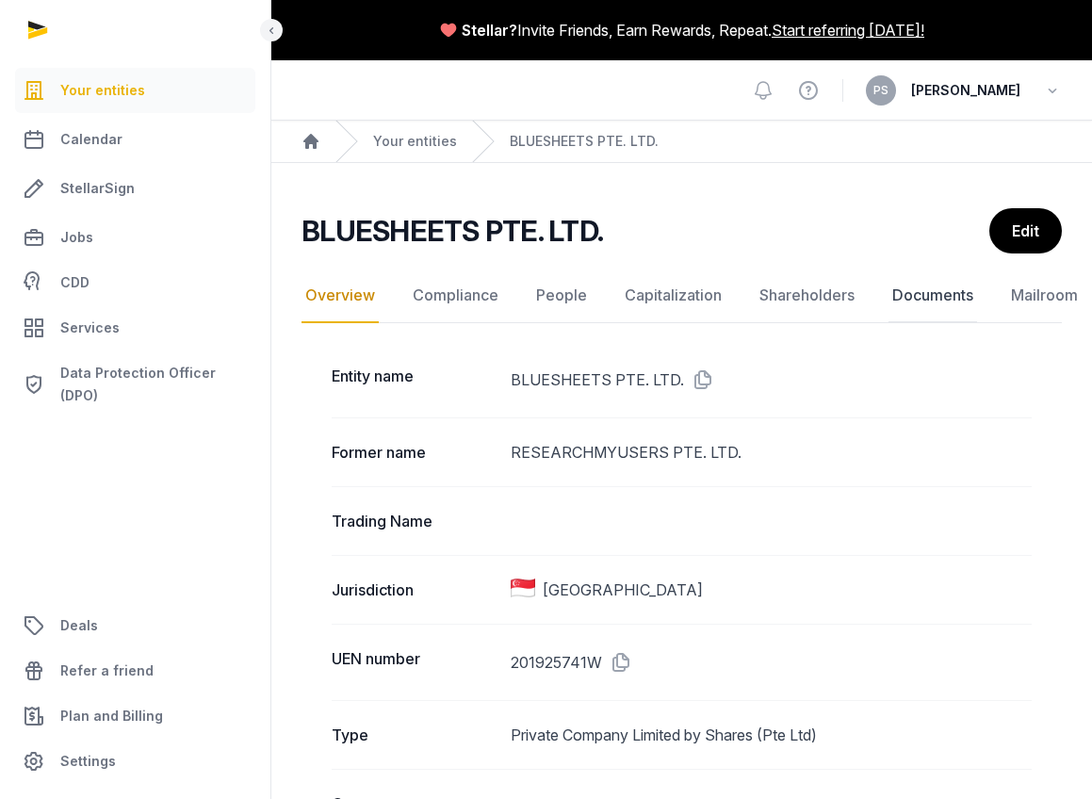
click at [921, 309] on link "Documents" at bounding box center [933, 296] width 89 height 55
